Goal: Task Accomplishment & Management: Complete application form

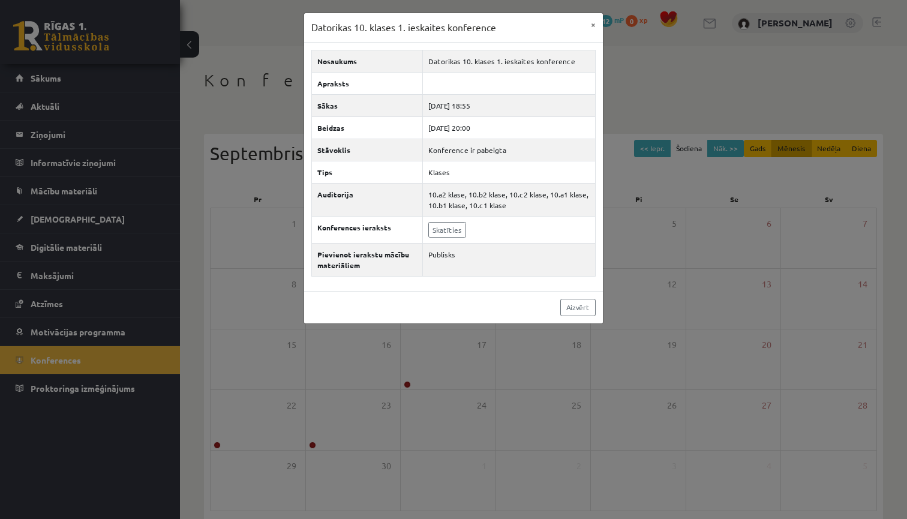
click at [65, 197] on div "Datorikas 10. klases 1. ieskaites konference × Nosaukums Datorikas 10. klases 1…" at bounding box center [453, 259] width 907 height 519
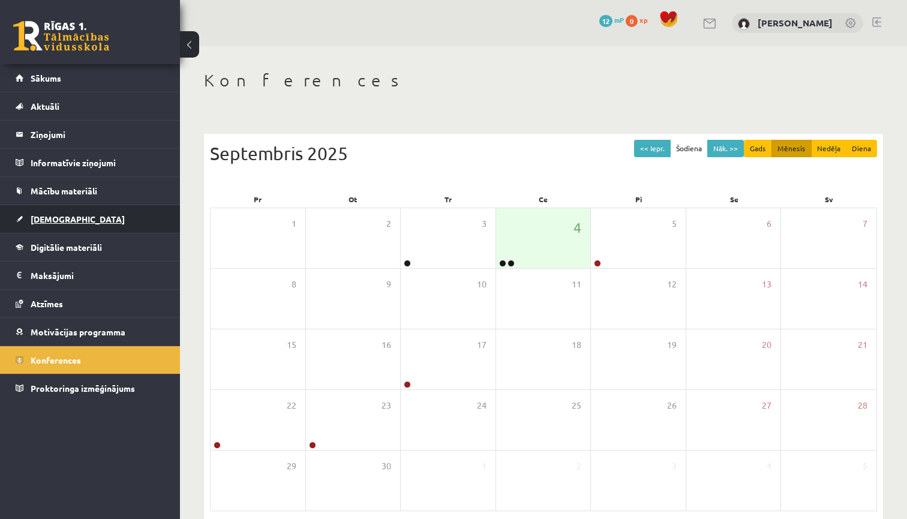
click at [65, 215] on span "[DEMOGRAPHIC_DATA]" at bounding box center [78, 219] width 94 height 11
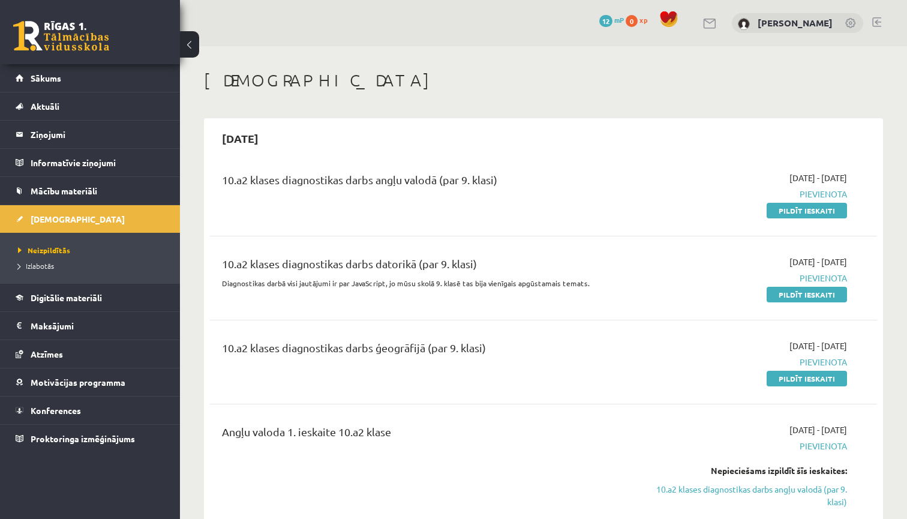
click at [338, 264] on div "10.a2 klases diagnostikas darbs datorikā (par 9. klasi)" at bounding box center [427, 267] width 411 height 22
click at [792, 298] on link "Pildīt ieskaiti" at bounding box center [807, 295] width 80 height 16
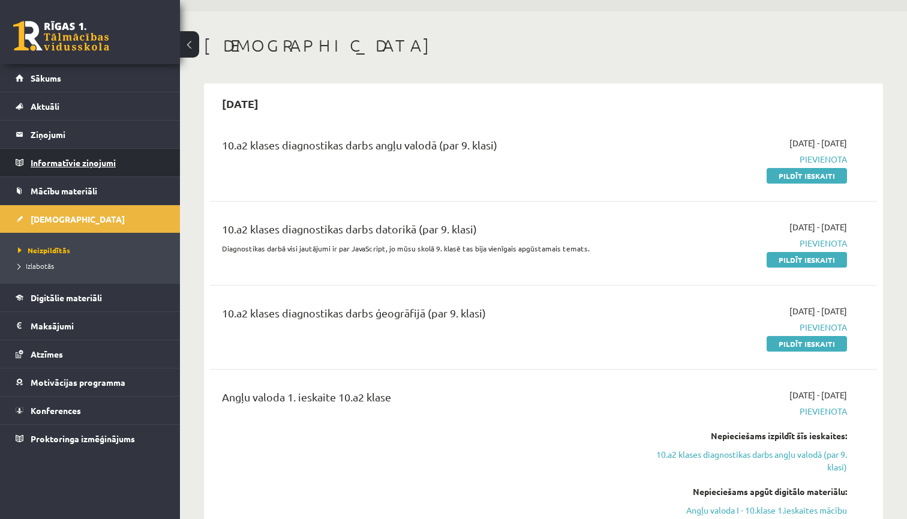
scroll to position [35, 0]
click at [188, 49] on button at bounding box center [189, 44] width 19 height 26
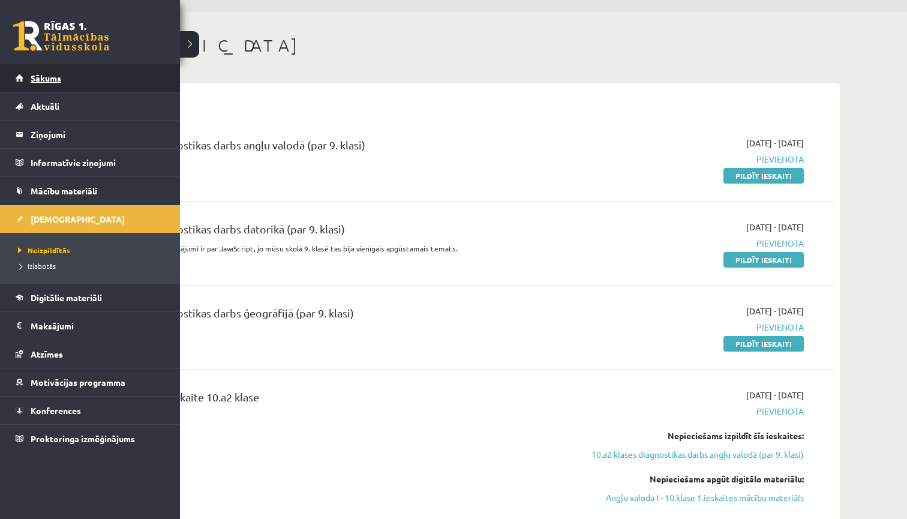
click at [28, 82] on link "Sākums" at bounding box center [90, 78] width 149 height 28
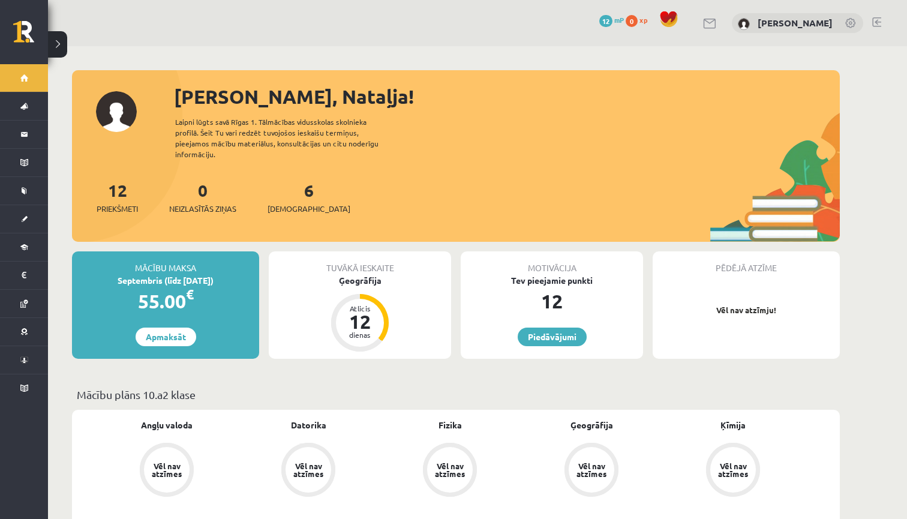
click at [875, 23] on link at bounding box center [876, 22] width 9 height 10
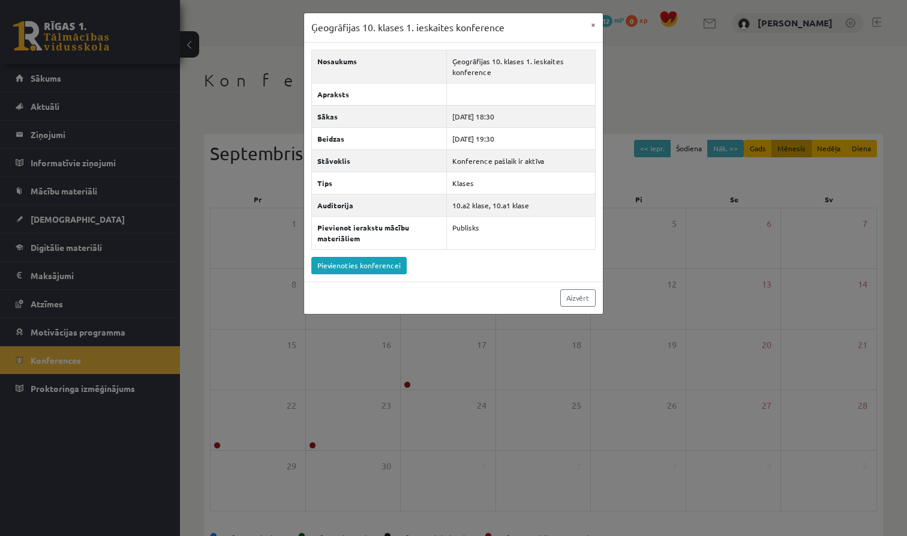
scroll to position [37, 0]
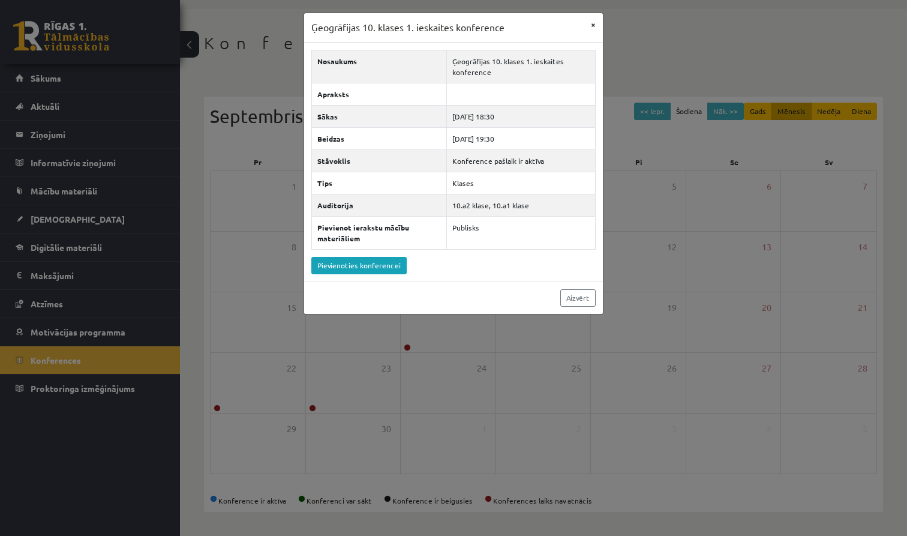
click at [595, 24] on button "×" at bounding box center [593, 24] width 19 height 23
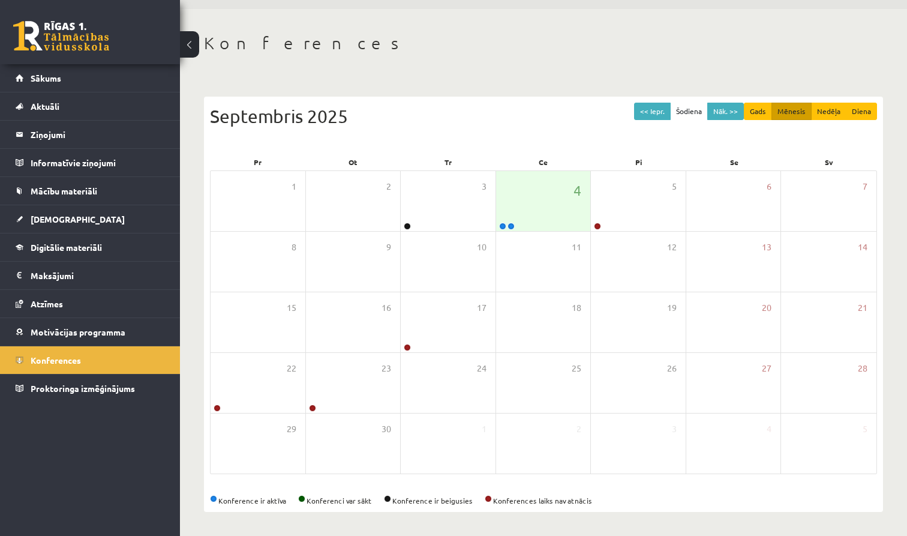
click at [109, 37] on div "0 Dāvanas 12 mP 0 xp" at bounding box center [90, 32] width 180 height 64
click at [88, 80] on link "Sākums" at bounding box center [90, 78] width 149 height 28
